Goal: Information Seeking & Learning: Learn about a topic

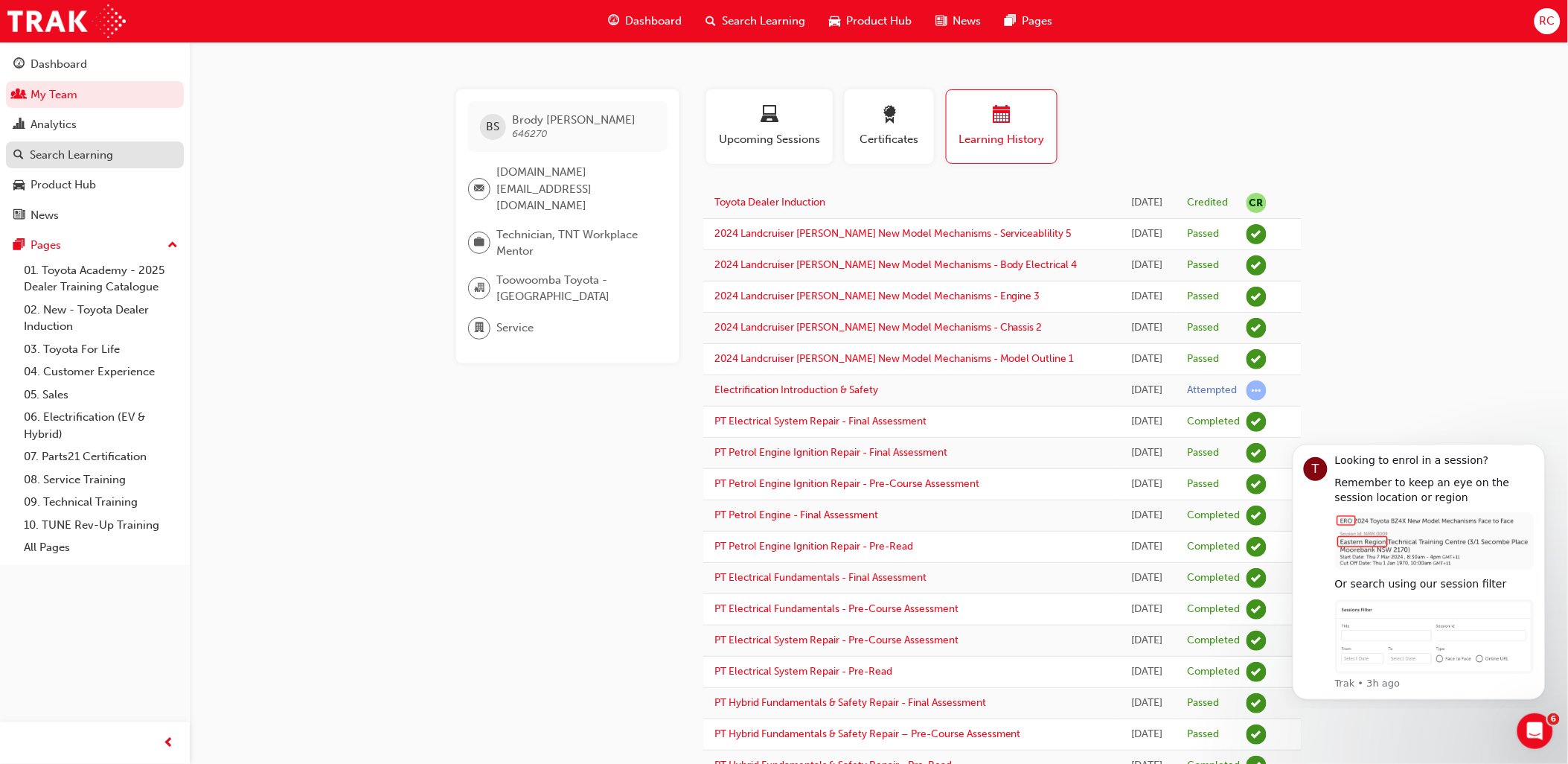
click at [100, 163] on div "Search Learning" at bounding box center [71, 154] width 83 height 17
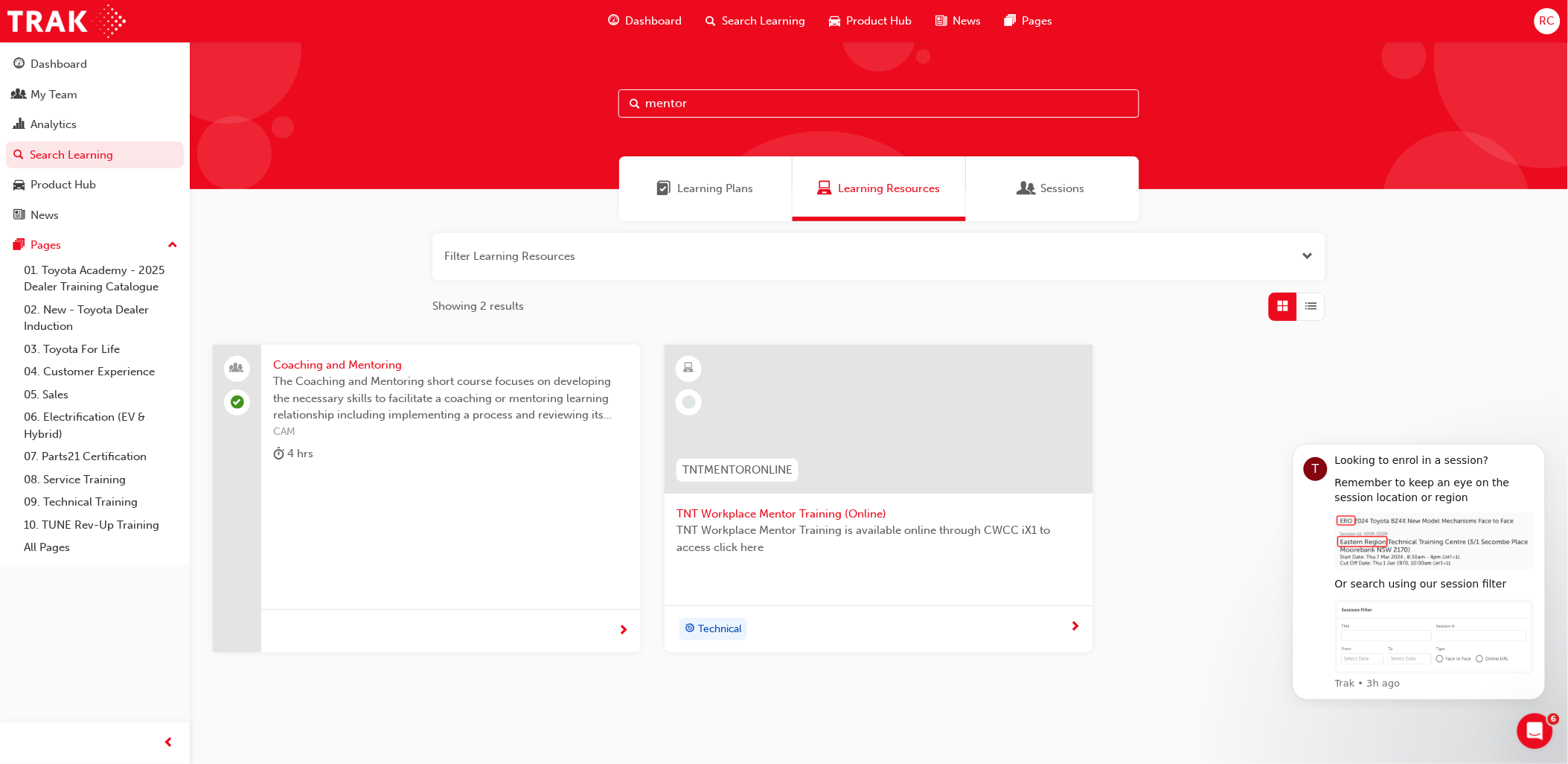
click at [1069, 624] on div "Technical" at bounding box center [872, 629] width 393 height 23
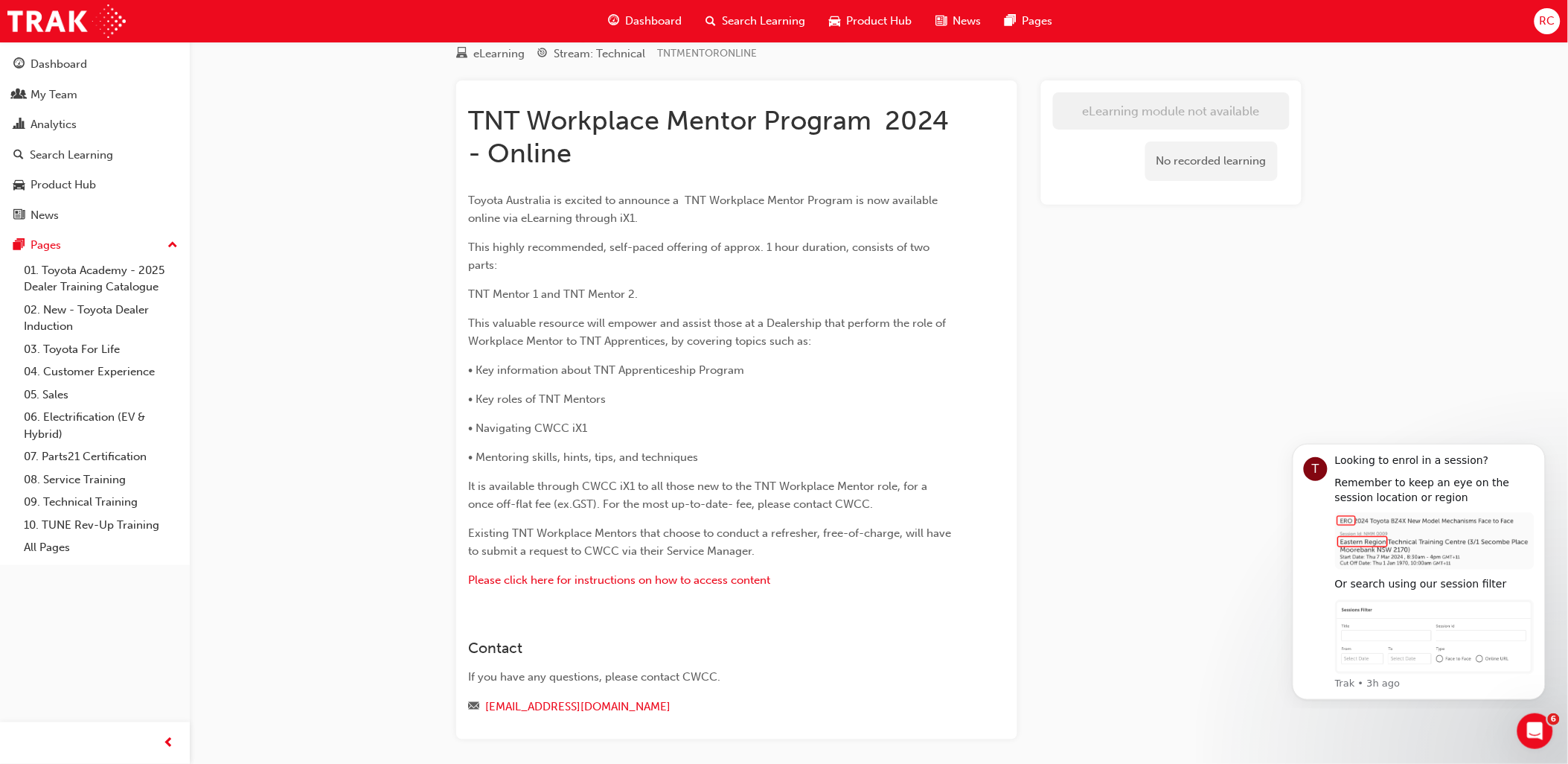
scroll to position [116, 0]
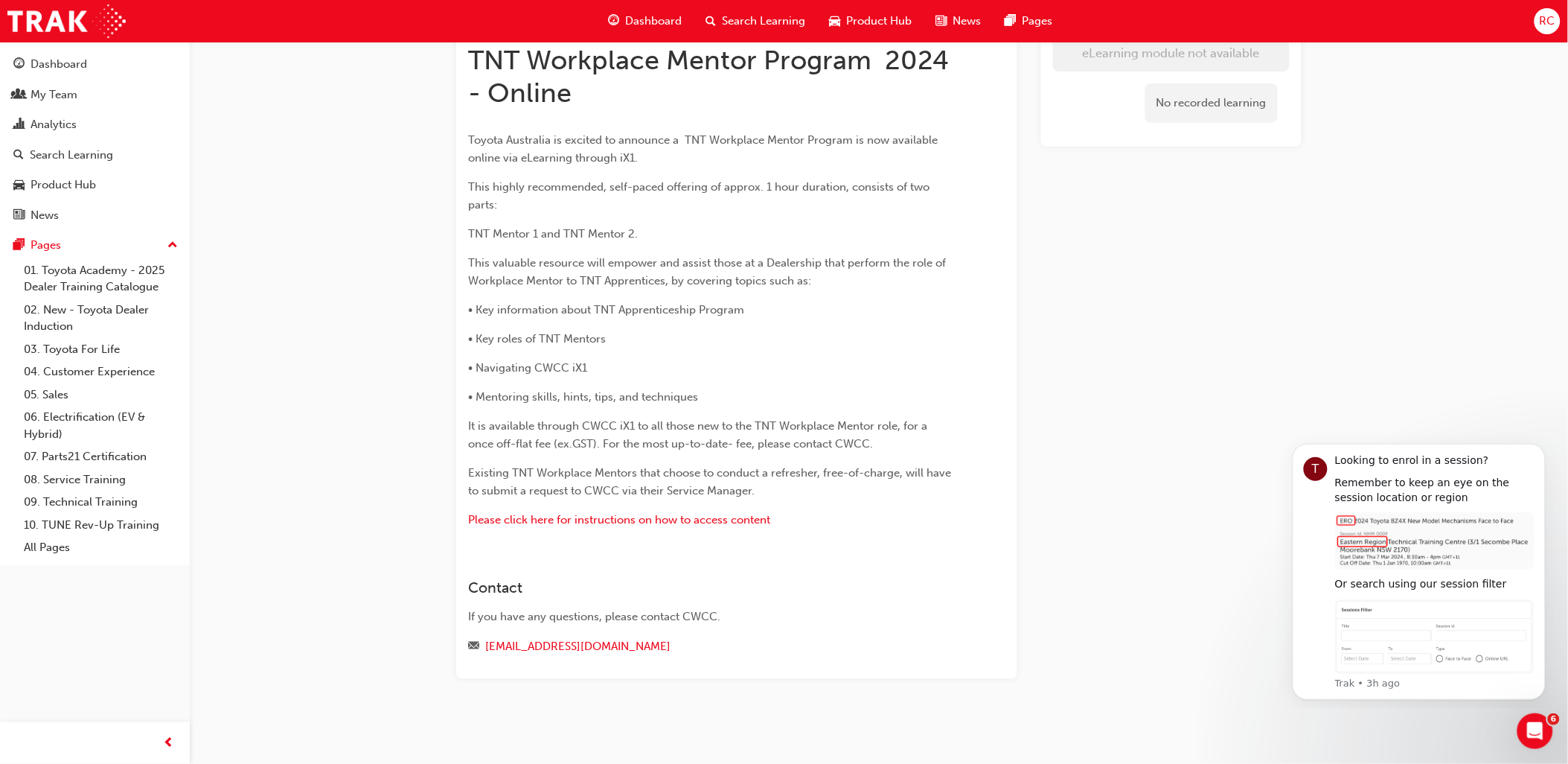
click at [771, 312] on p "• Key information about TNT Apprenticeship Program" at bounding box center [710, 310] width 484 height 18
drag, startPoint x: 657, startPoint y: 303, endPoint x: 474, endPoint y: 311, distance: 183.2
click at [474, 311] on span "• Key information about TNT Apprenticeship Program" at bounding box center [606, 309] width 276 height 14
click at [760, 314] on p "• Key information about TNT Apprenticeship Program" at bounding box center [710, 310] width 484 height 18
click at [663, 523] on span "Please click here for instructions on how to access content" at bounding box center [618, 519] width 302 height 14
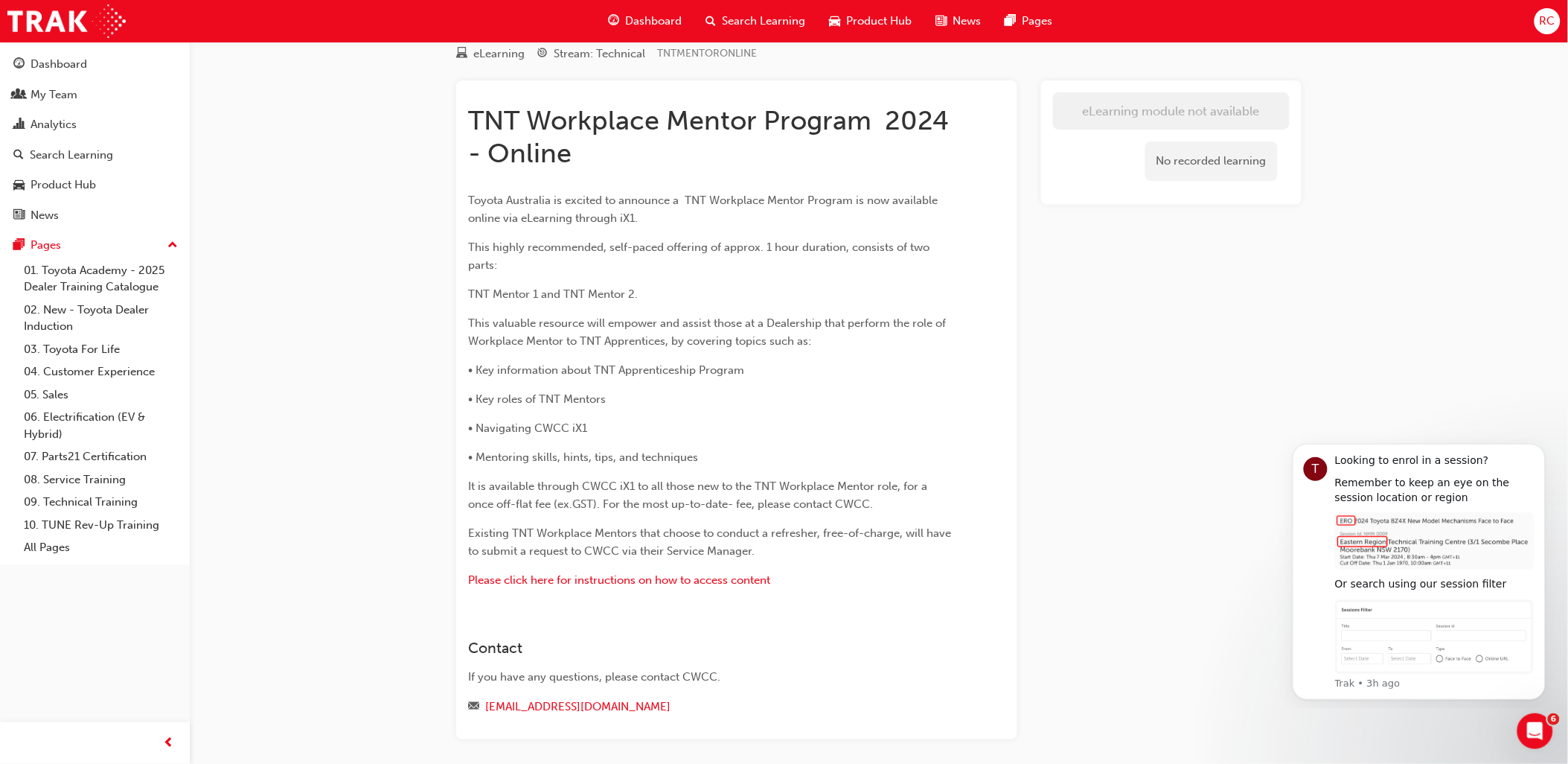
scroll to position [82, 0]
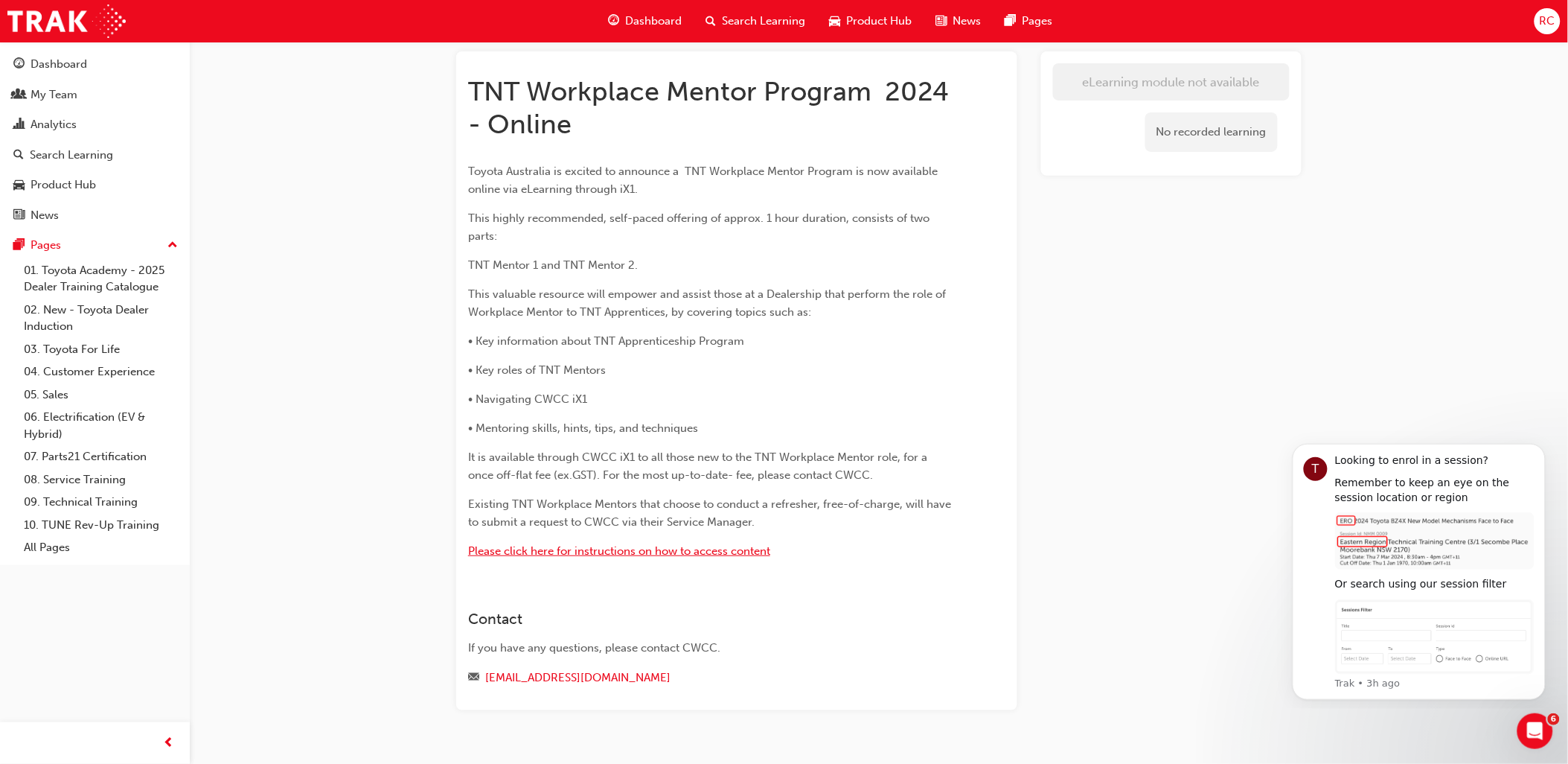
click at [644, 548] on span "Please click here for instructions on how to access content" at bounding box center [618, 551] width 302 height 14
